Goal: Task Accomplishment & Management: Manage account settings

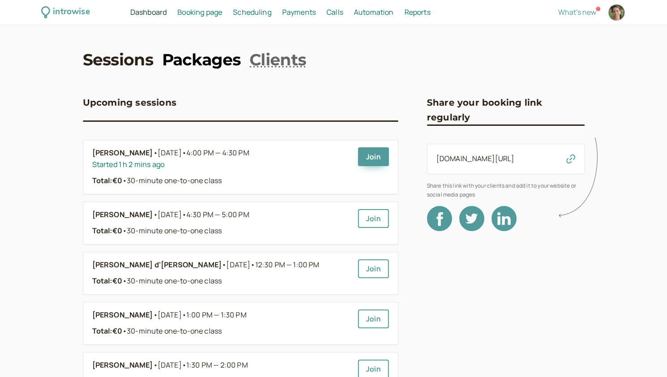
click at [187, 61] on link "Packages" at bounding box center [201, 59] width 78 height 22
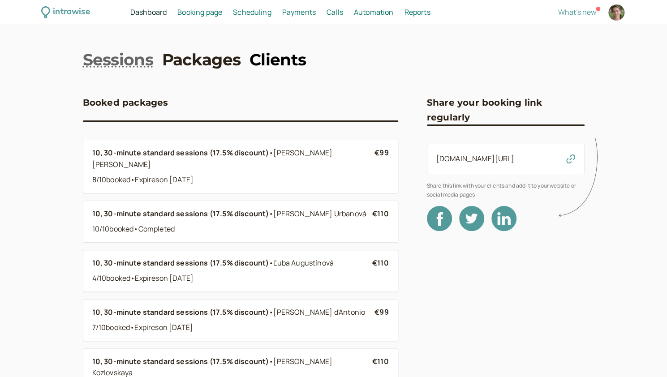
click at [285, 54] on link "Clients" at bounding box center [277, 59] width 56 height 22
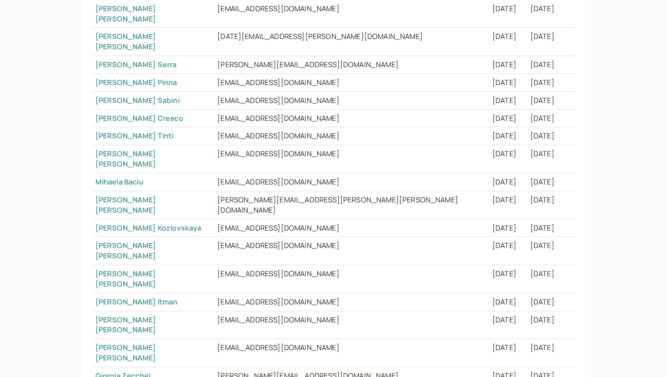
scroll to position [283, 0]
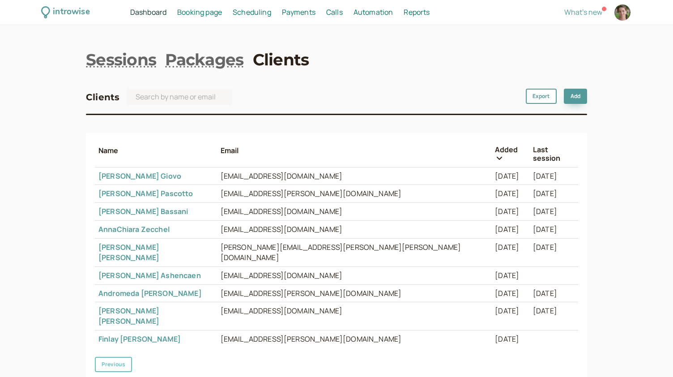
click at [114, 357] on button "Previous" at bounding box center [113, 364] width 37 height 15
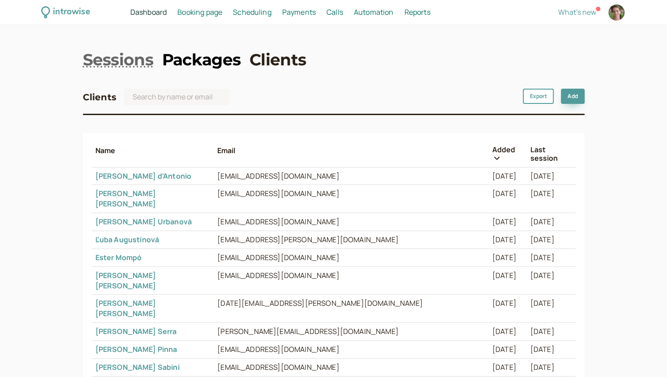
click at [210, 59] on link "Packages" at bounding box center [201, 59] width 78 height 22
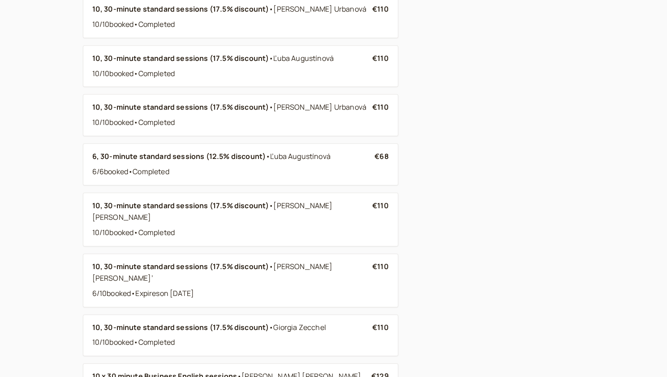
scroll to position [524, 0]
click at [345, 287] on div "6 / 10 booked • Expire s on [DATE]" at bounding box center [232, 293] width 280 height 12
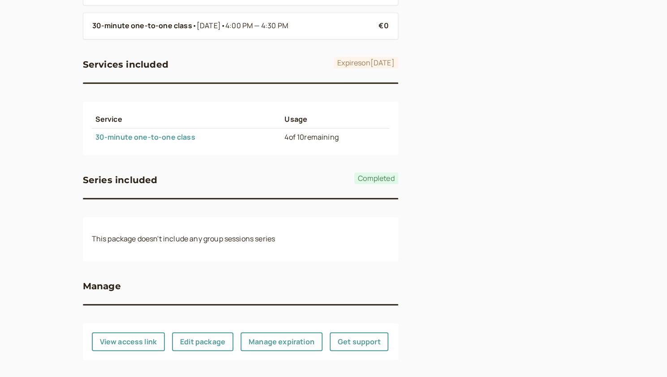
scroll to position [377, 0]
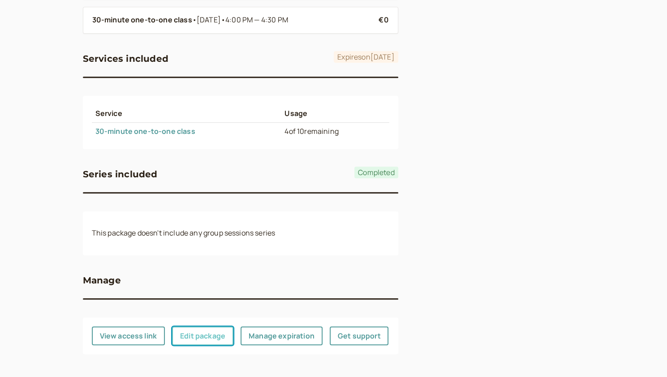
click at [206, 339] on link "Edit package" at bounding box center [202, 335] width 61 height 19
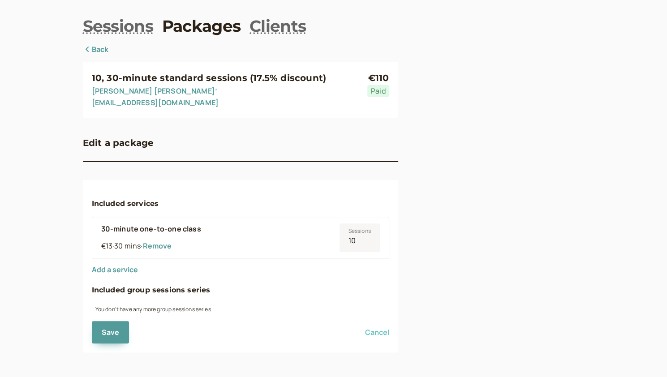
click at [378, 331] on button "Cancel" at bounding box center [377, 332] width 24 height 8
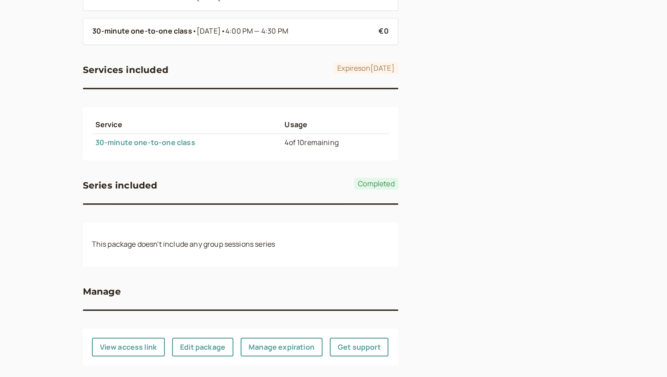
scroll to position [377, 0]
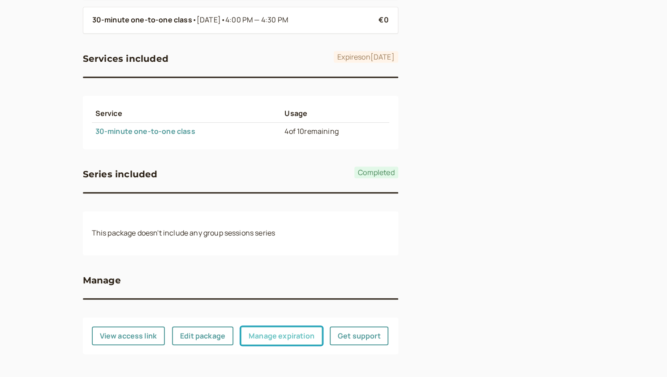
click at [285, 335] on link "Manage expiration" at bounding box center [281, 335] width 82 height 19
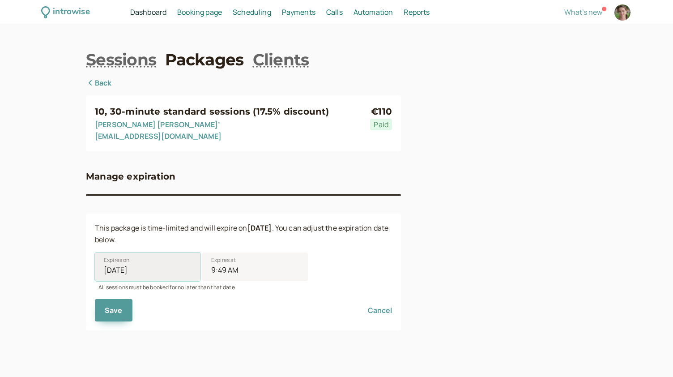
click at [117, 274] on input "[DATE]" at bounding box center [148, 267] width 106 height 29
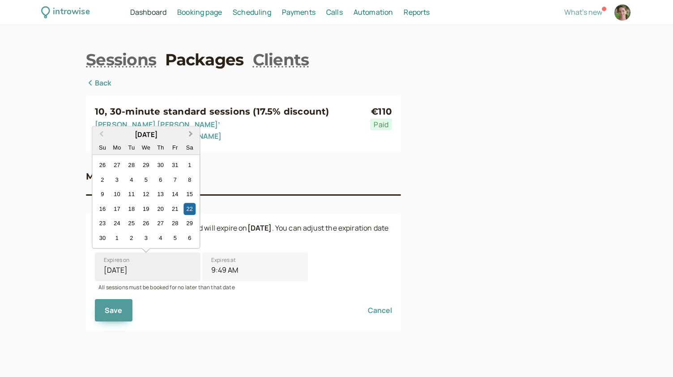
click at [193, 135] on button "Next Month" at bounding box center [191, 135] width 14 height 14
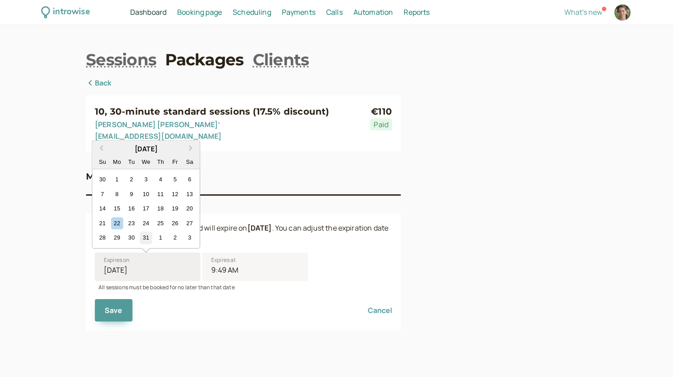
click at [143, 241] on div "31" at bounding box center [146, 238] width 12 height 12
click at [143, 253] on input "[DATE]" at bounding box center [148, 267] width 106 height 29
type input "[DATE]"
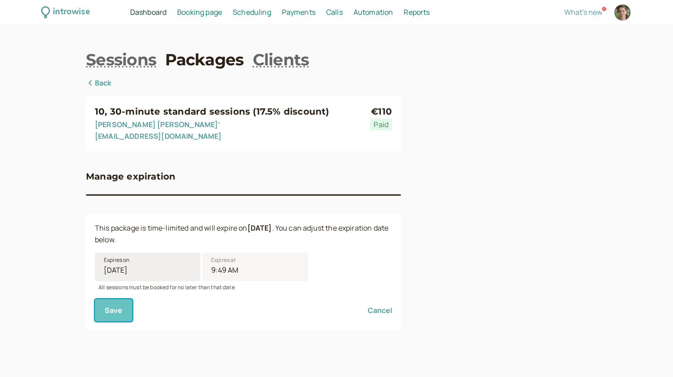
click at [109, 310] on button "Save" at bounding box center [114, 310] width 38 height 22
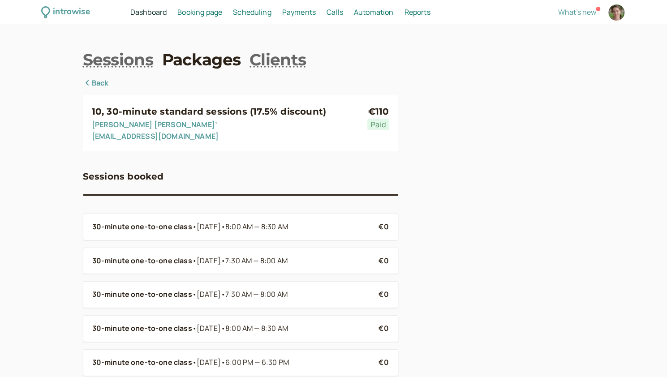
click at [90, 85] on icon at bounding box center [87, 82] width 9 height 7
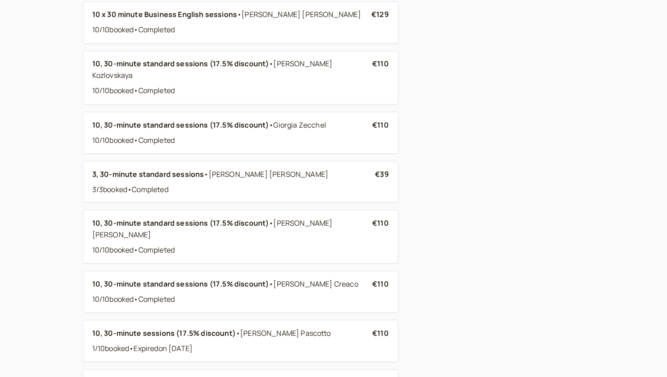
scroll to position [885, 0]
click at [333, 343] on div "1 / 10 booked • Expire d on [DATE]" at bounding box center [232, 349] width 280 height 12
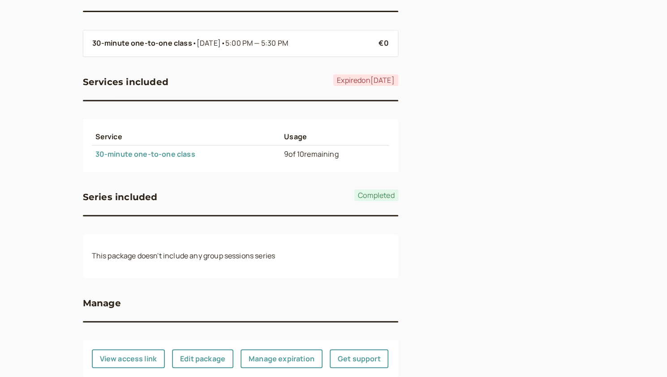
scroll to position [208, 0]
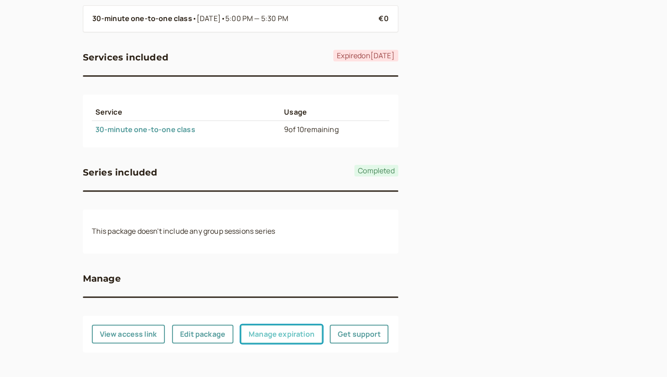
click at [287, 337] on link "Manage expiration" at bounding box center [281, 334] width 82 height 19
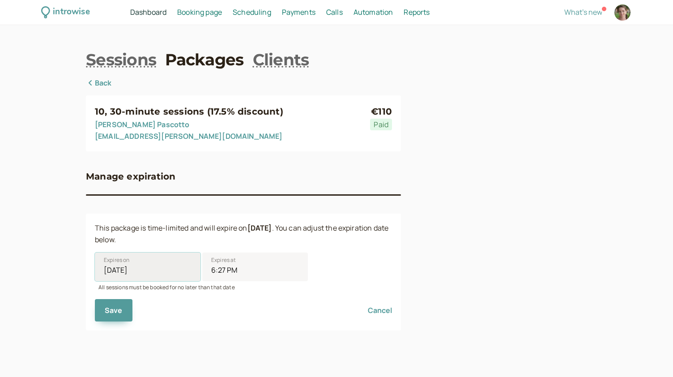
click at [147, 268] on input "[DATE]" at bounding box center [148, 267] width 106 height 29
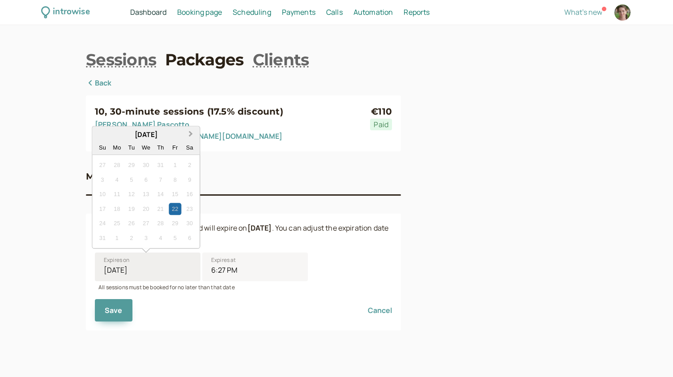
click at [191, 133] on span "Next Month" at bounding box center [191, 134] width 0 height 10
click at [191, 150] on span "Next Month" at bounding box center [191, 148] width 0 height 10
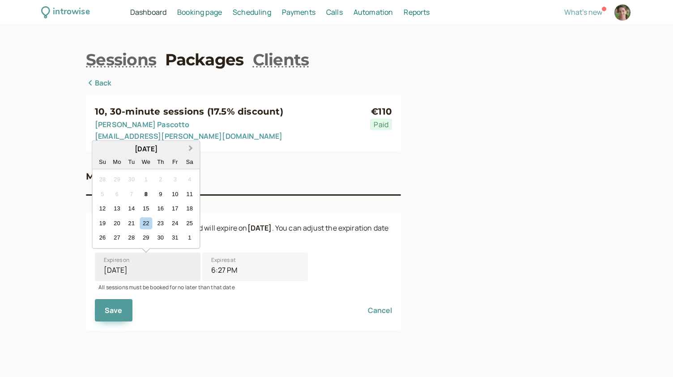
click at [191, 148] on span "Next Month" at bounding box center [191, 148] width 0 height 10
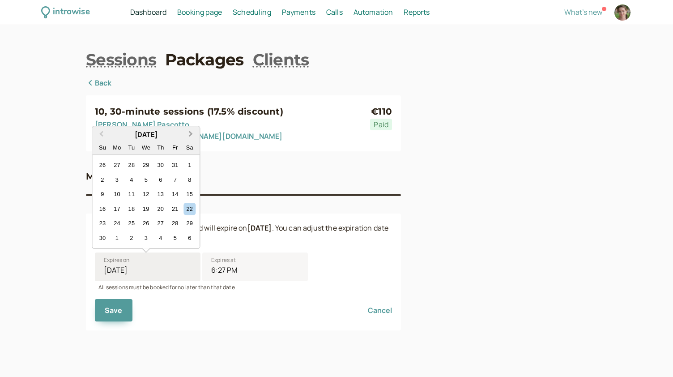
click at [193, 139] on button "Next Month" at bounding box center [191, 135] width 14 height 14
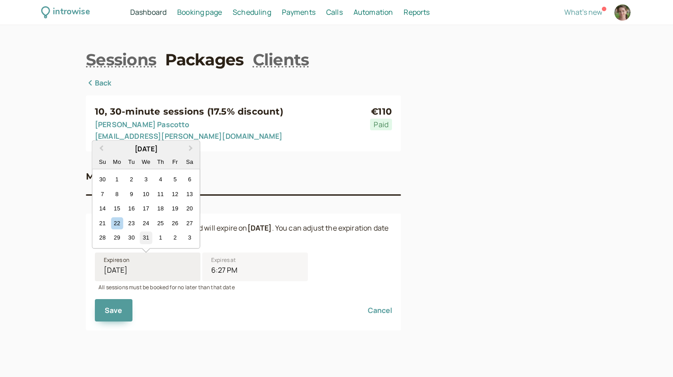
click at [148, 234] on div "31" at bounding box center [146, 238] width 12 height 12
click at [148, 253] on input "[DATE]" at bounding box center [148, 267] width 106 height 29
type input "[DATE]"
click at [117, 309] on button "Save" at bounding box center [114, 310] width 38 height 22
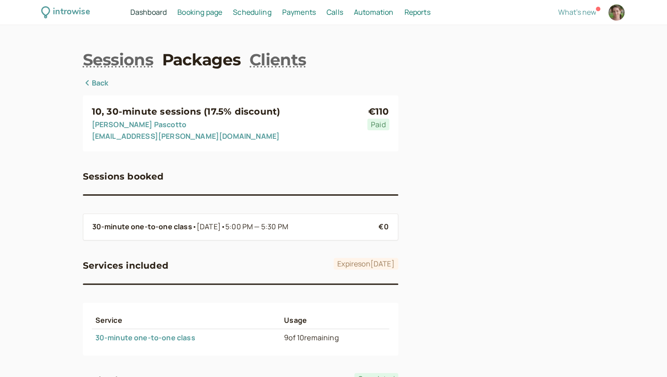
click at [90, 89] on link "Back" at bounding box center [96, 83] width 26 height 12
